Goal: Find specific page/section

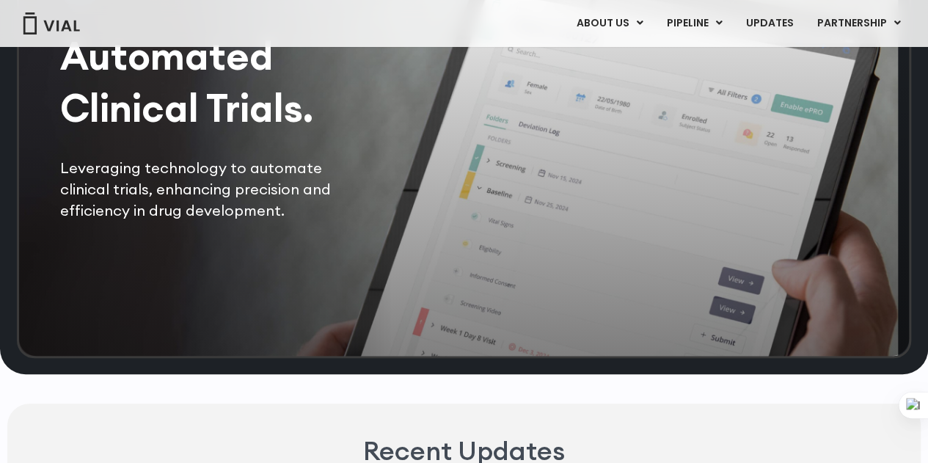
scroll to position [3121, 0]
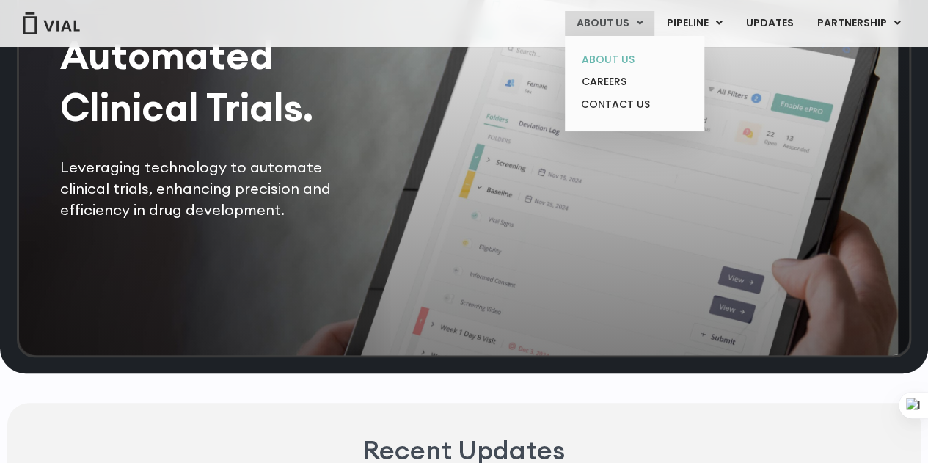
click at [624, 59] on link "ABOUT US" at bounding box center [634, 59] width 128 height 23
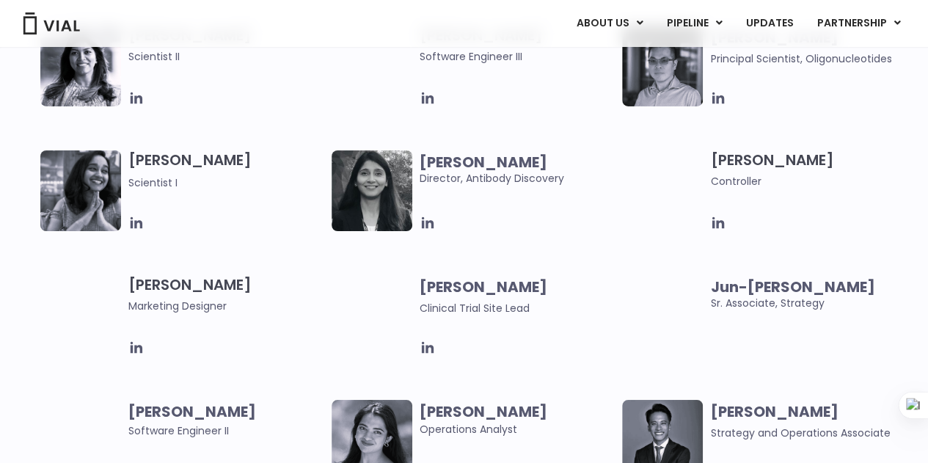
scroll to position [2459, 0]
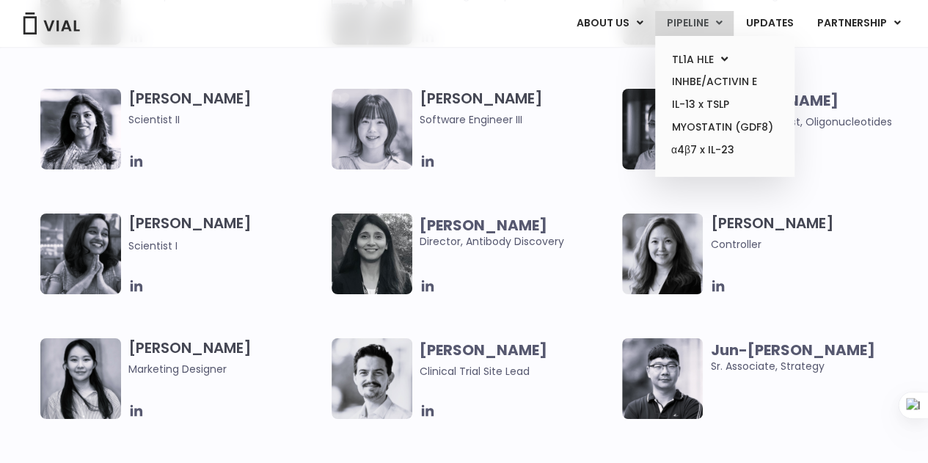
click at [721, 20] on icon at bounding box center [719, 23] width 7 height 10
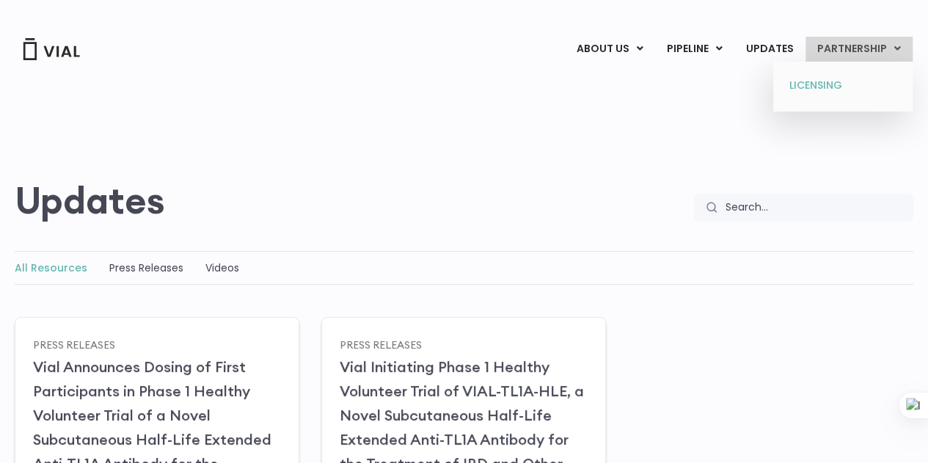
click at [834, 87] on link "LICENSING" at bounding box center [843, 85] width 128 height 23
